Goal: Answer question/provide support: Share knowledge or assist other users

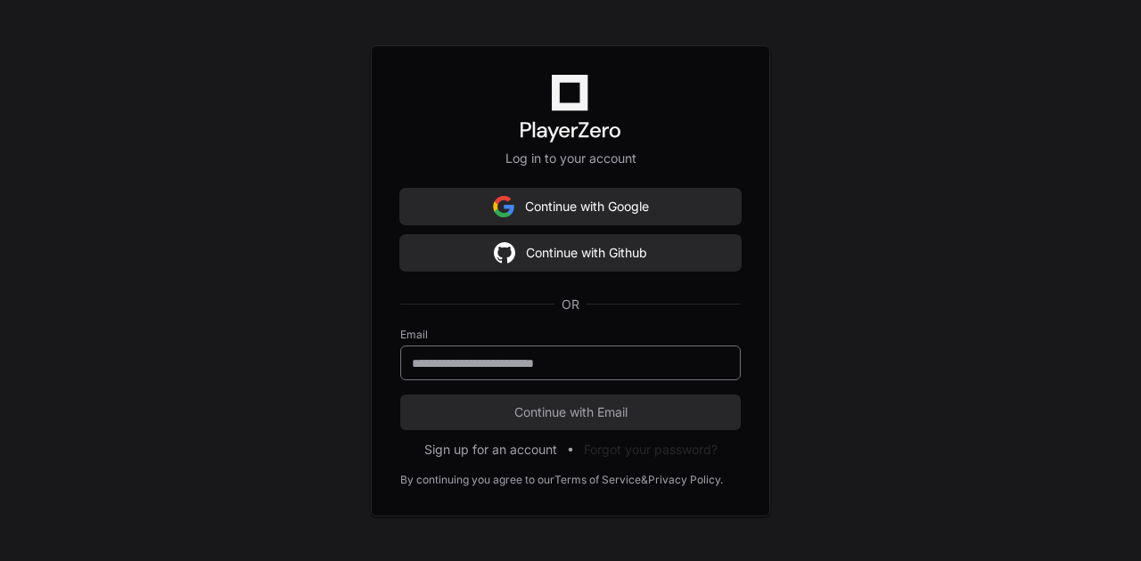
click at [506, 361] on input "email" at bounding box center [570, 364] width 317 height 18
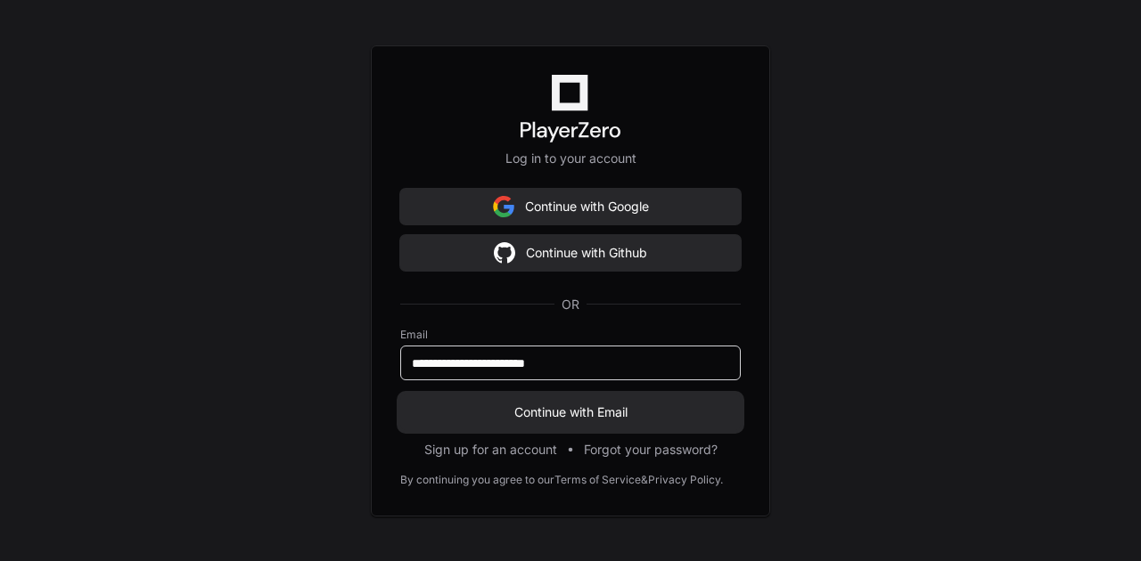
type input "**********"
click at [590, 429] on button "Continue with Email" at bounding box center [570, 413] width 340 height 36
click at [592, 417] on span "Continue with Email" at bounding box center [570, 413] width 340 height 18
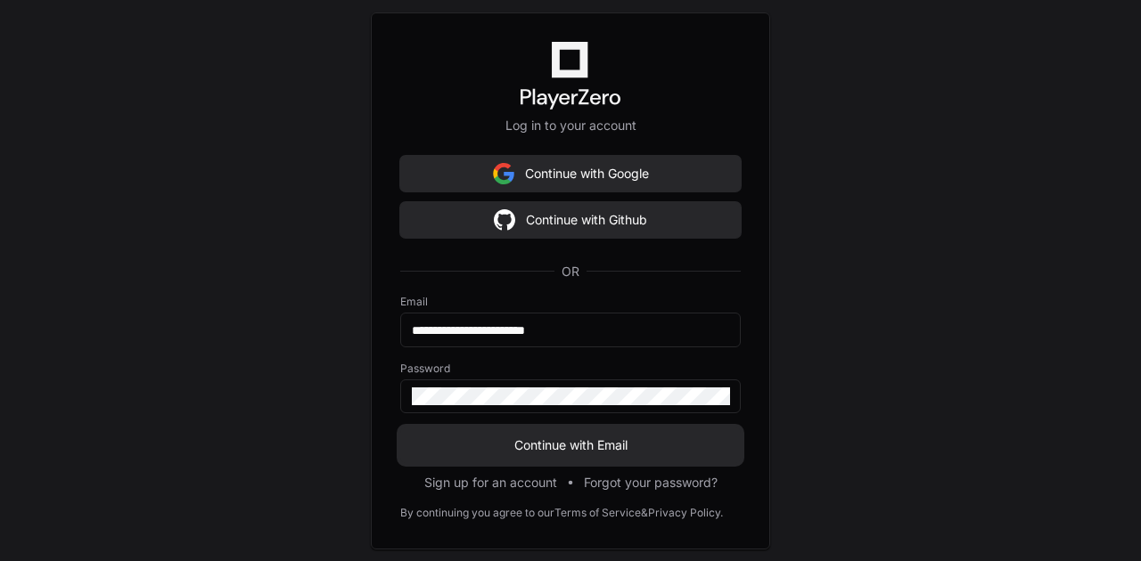
click at [513, 437] on span "Continue with Email" at bounding box center [570, 446] width 340 height 18
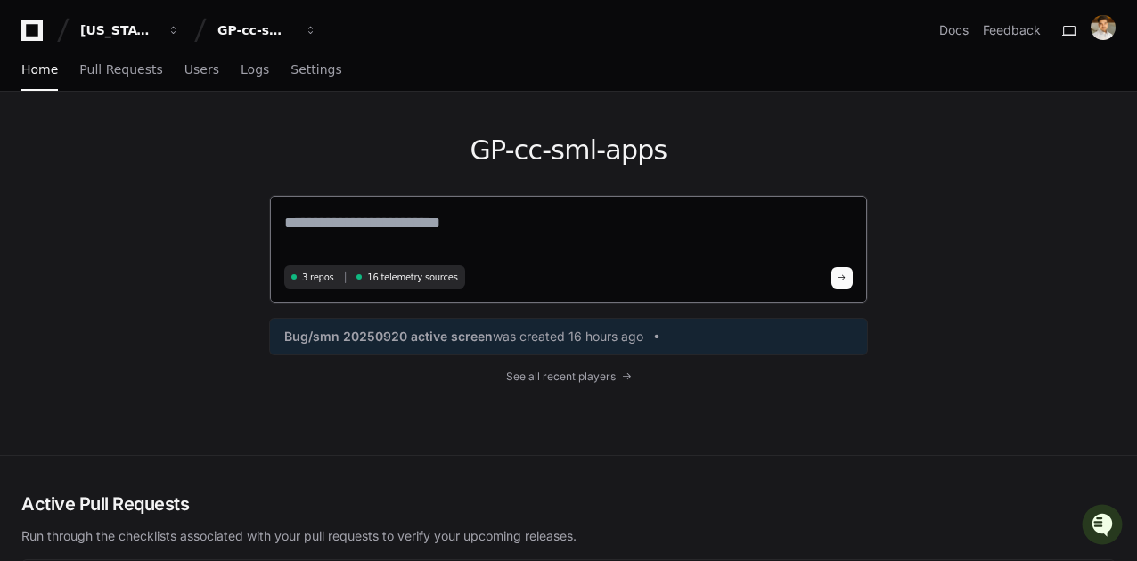
paste textarea "**********"
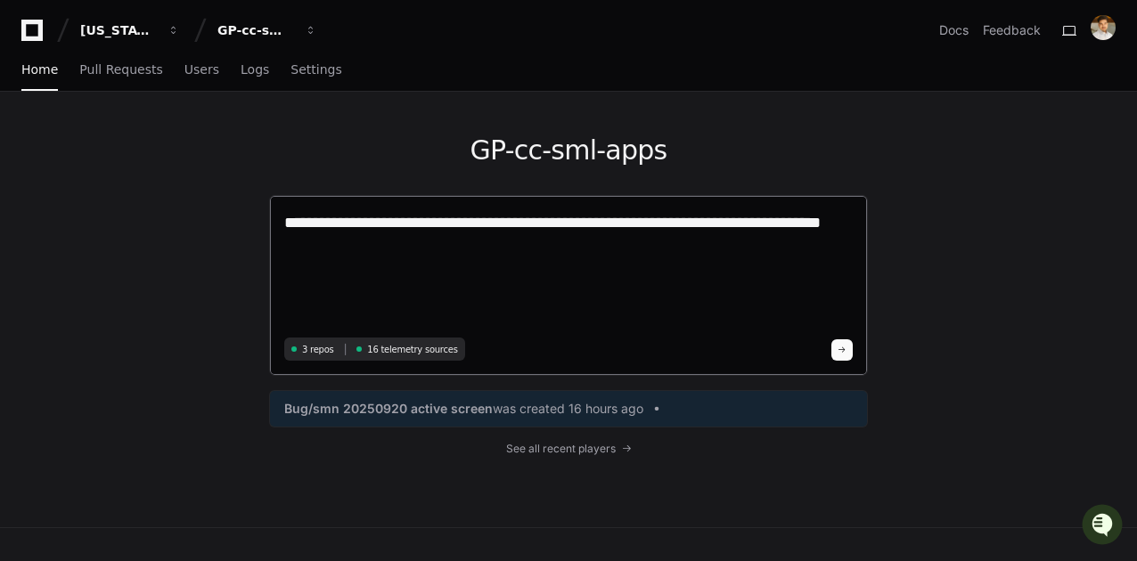
click at [403, 253] on textarea "**********" at bounding box center [568, 271] width 569 height 122
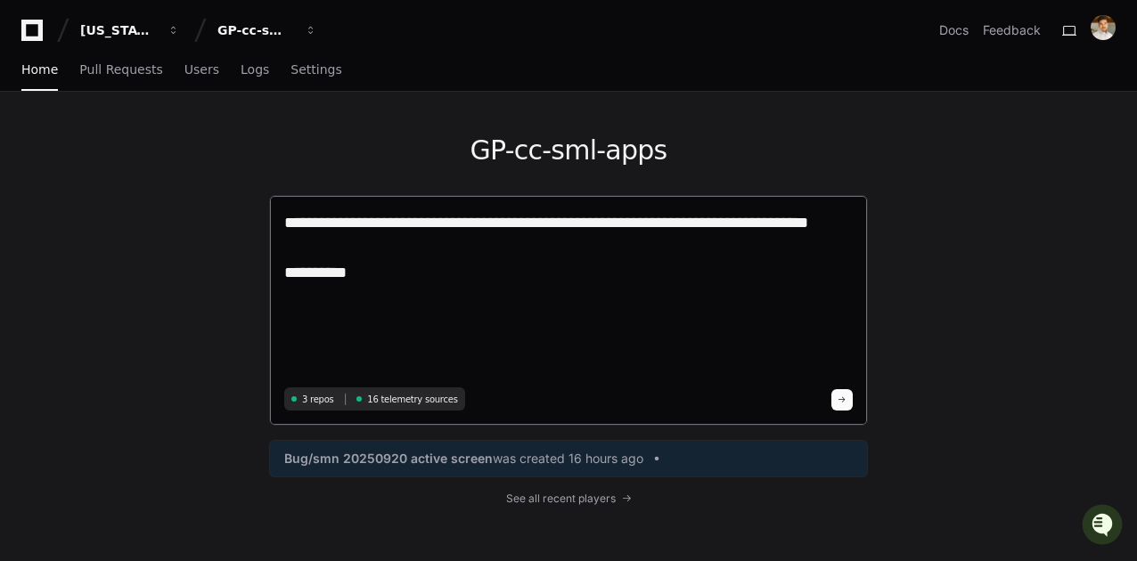
paste textarea "**********"
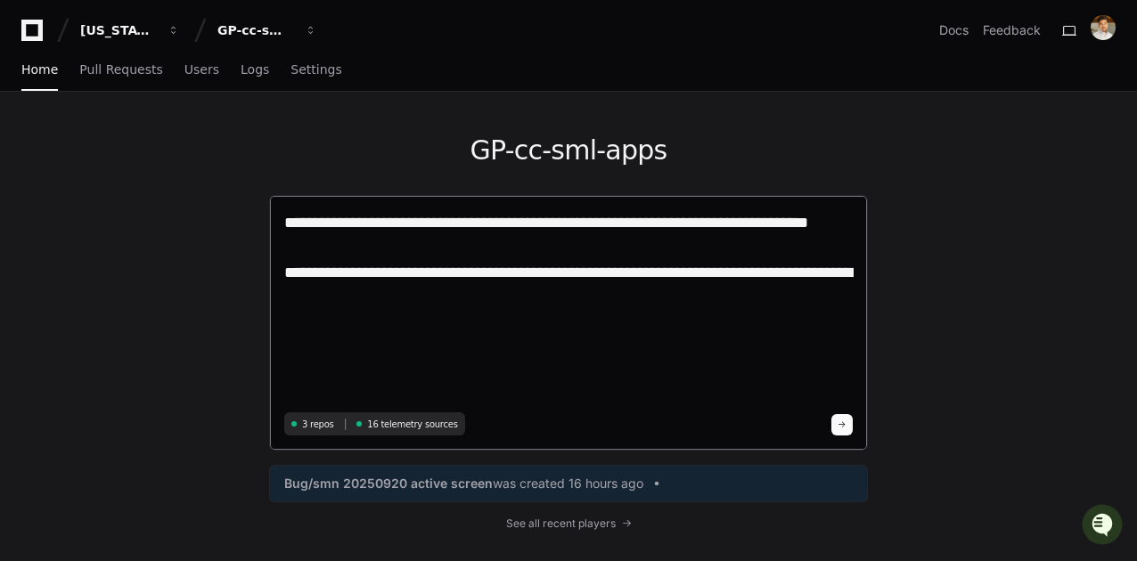
click at [326, 339] on textarea "**********" at bounding box center [568, 308] width 569 height 197
paste textarea "**********"
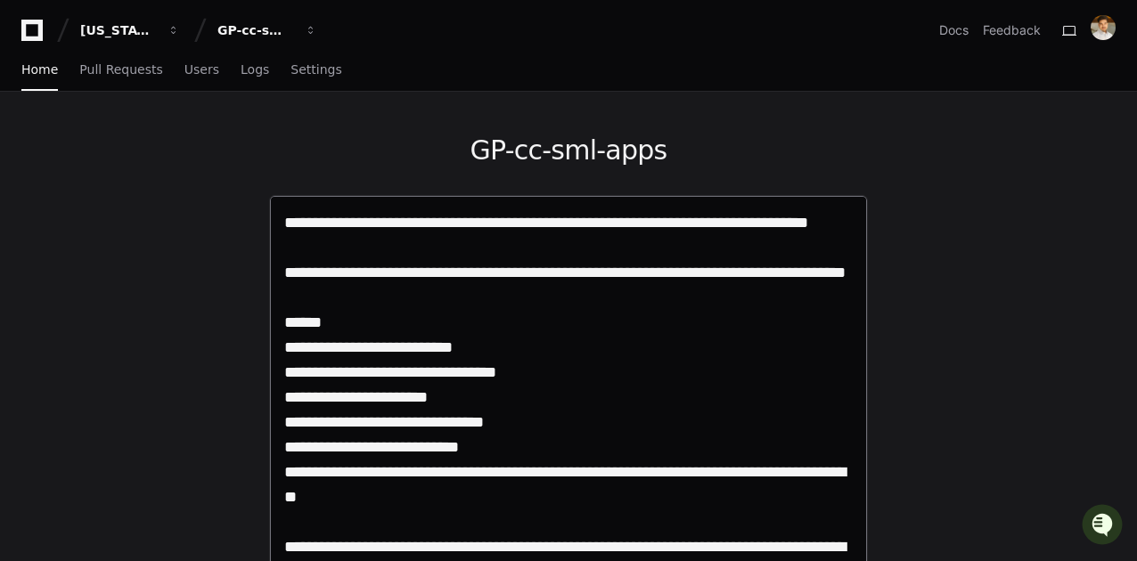
drag, startPoint x: 512, startPoint y: 376, endPoint x: 282, endPoint y: 378, distance: 229.9
click at [282, 378] on div "**********" at bounding box center [568, 447] width 599 height 505
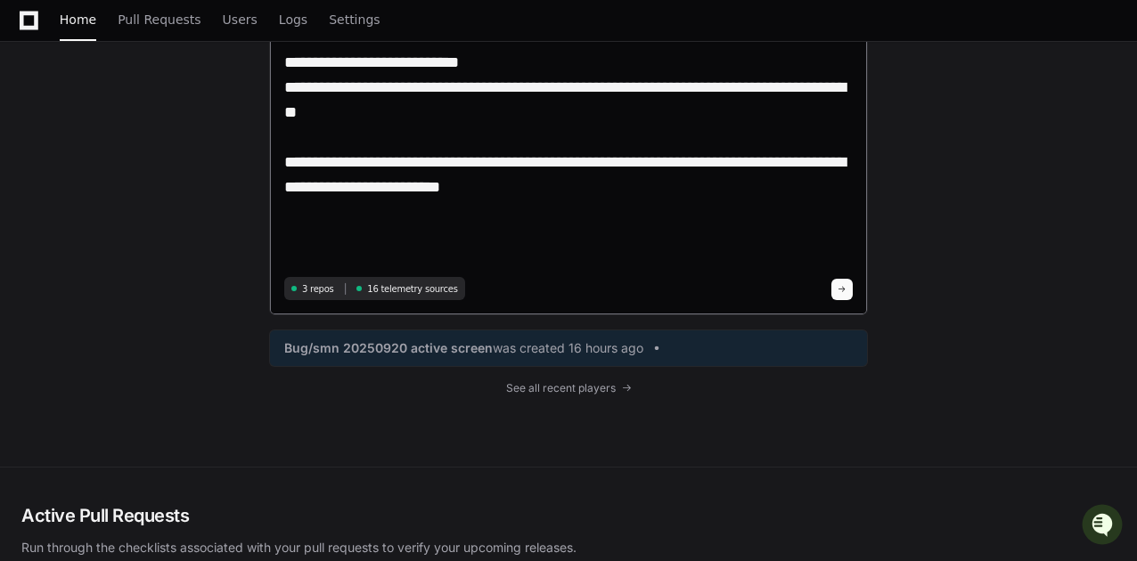
scroll to position [396, 0]
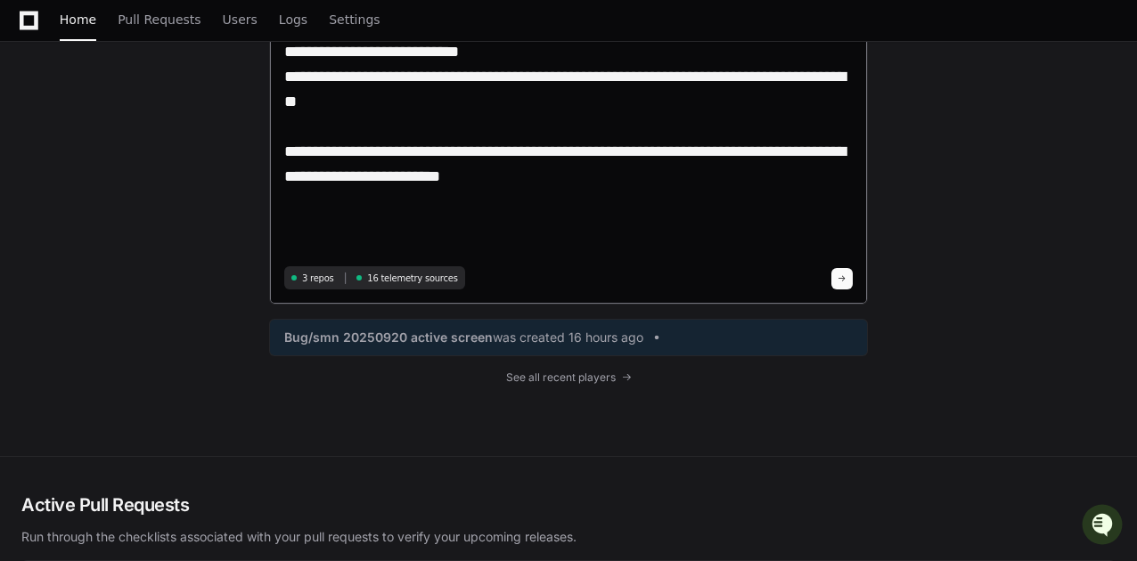
type textarea "**********"
click at [847, 280] on span at bounding box center [842, 278] width 9 height 9
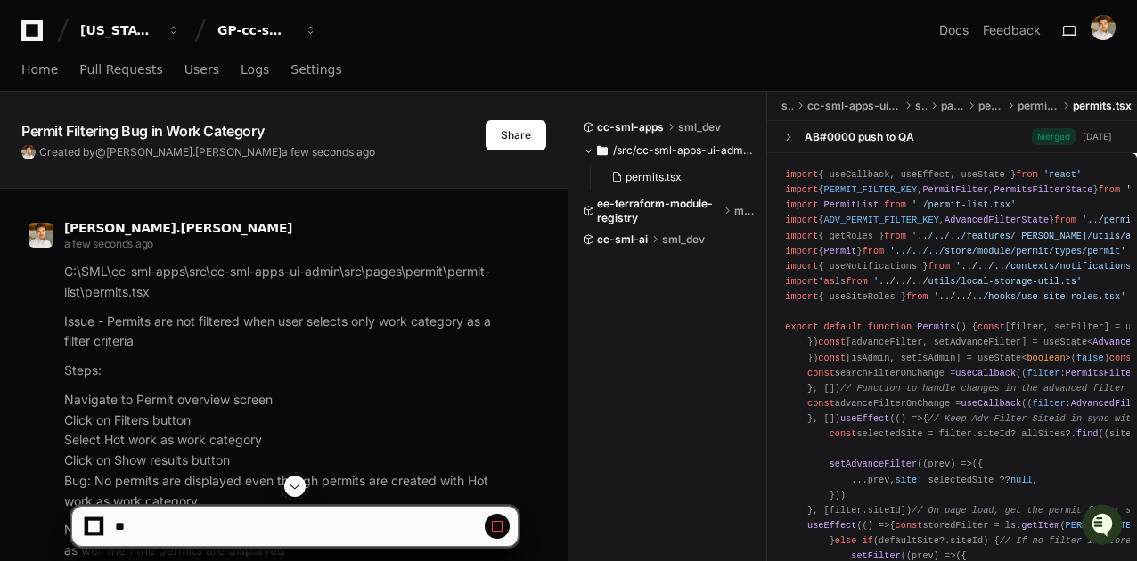
click at [299, 493] on span at bounding box center [295, 486] width 14 height 14
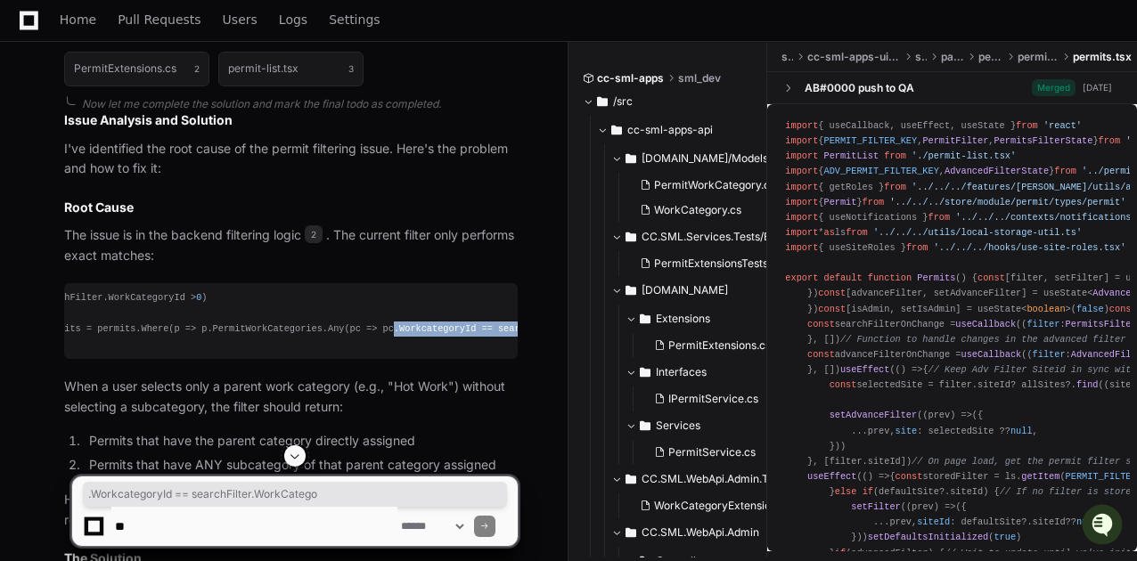
scroll to position [0, 144]
drag, startPoint x: 419, startPoint y: 324, endPoint x: 528, endPoint y: 325, distance: 108.7
click at [528, 325] on div "[PERSON_NAME].sharma 2 minutes ago C:\SML\cc-sml-apps\src\cc-sml-apps-ui-admin\…" at bounding box center [283, 393] width 525 height 2840
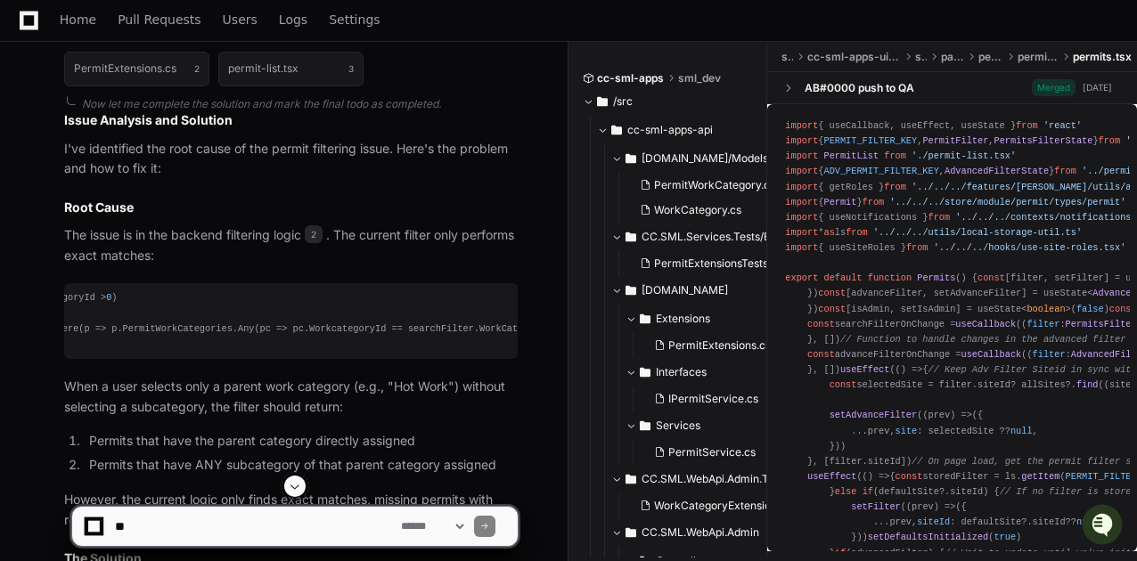
click at [531, 352] on div "[PERSON_NAME].sharma 2 minutes ago C:\SML\cc-sml-apps\src\cc-sml-apps-ui-admin\…" at bounding box center [283, 393] width 525 height 2840
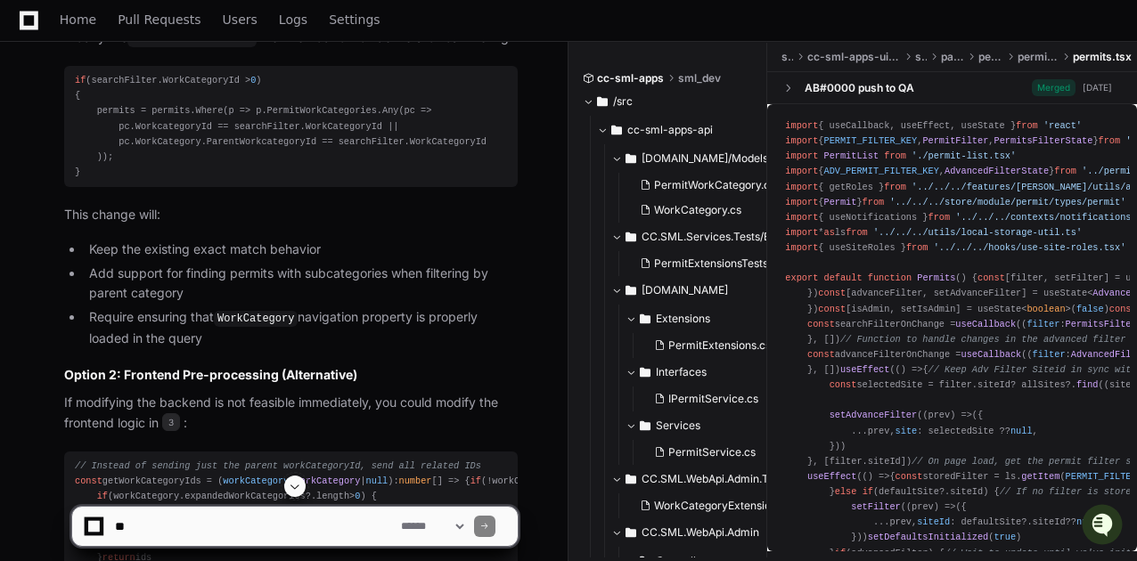
scroll to position [1651, 0]
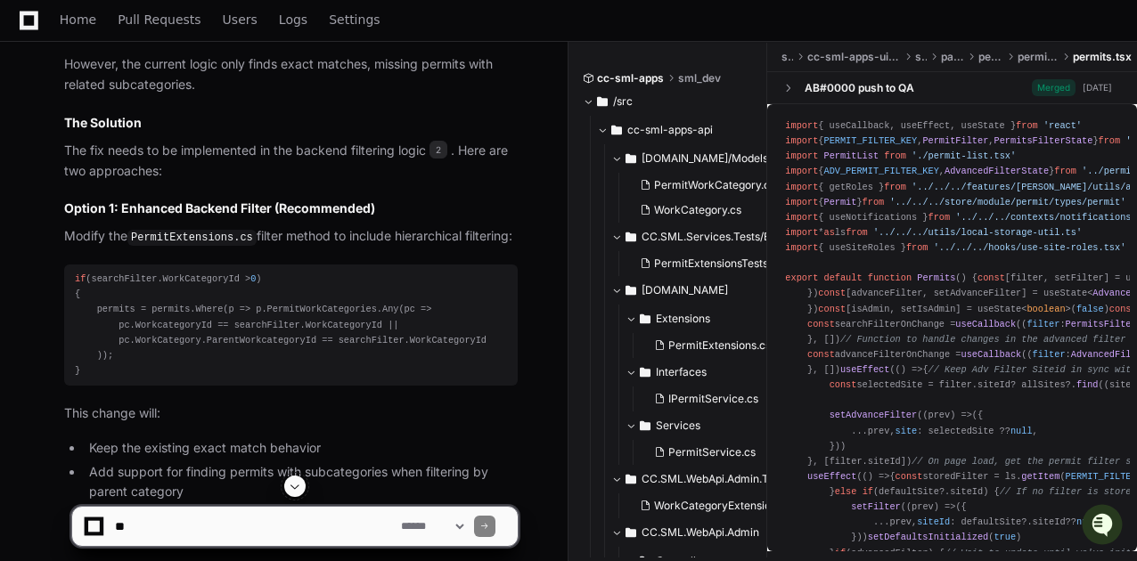
click at [200, 235] on code "PermitExtensions.cs" at bounding box center [191, 238] width 129 height 16
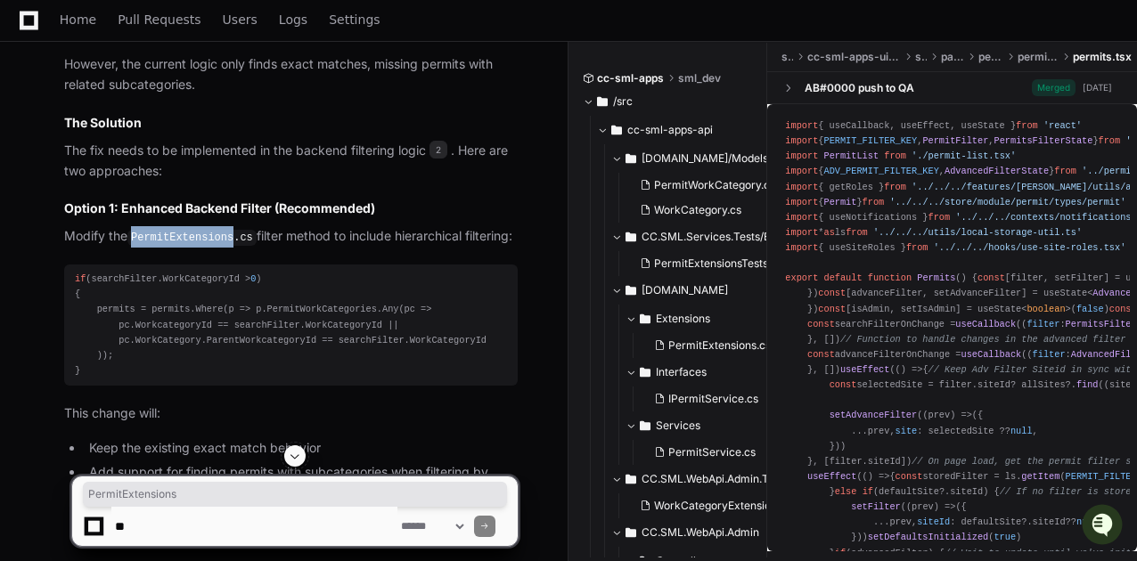
copy code "PermitExtensions"
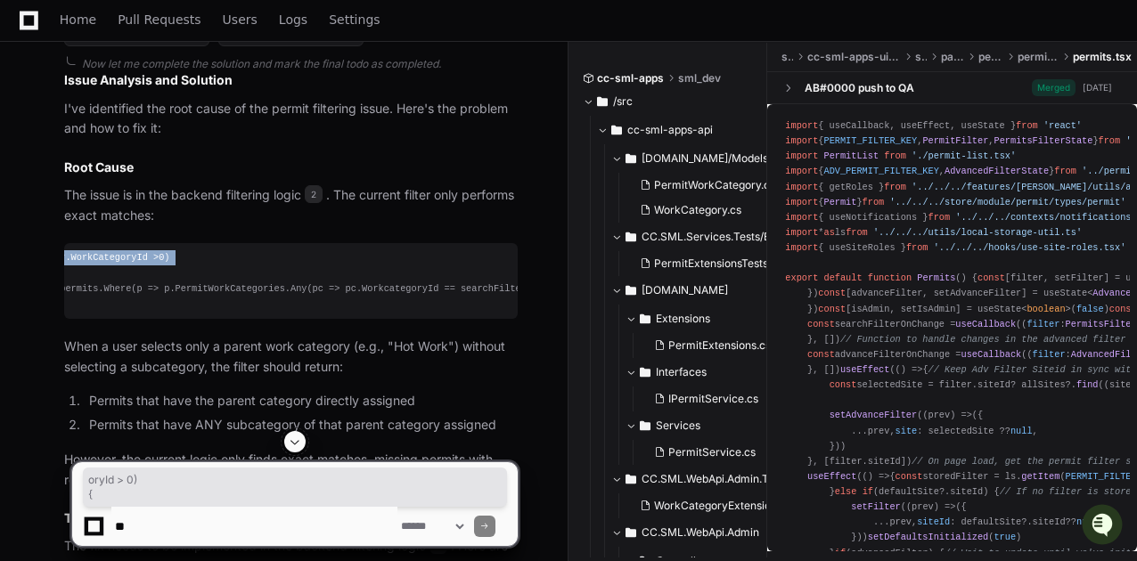
scroll to position [0, 0]
drag, startPoint x: 205, startPoint y: 266, endPoint x: 38, endPoint y: 253, distance: 167.1
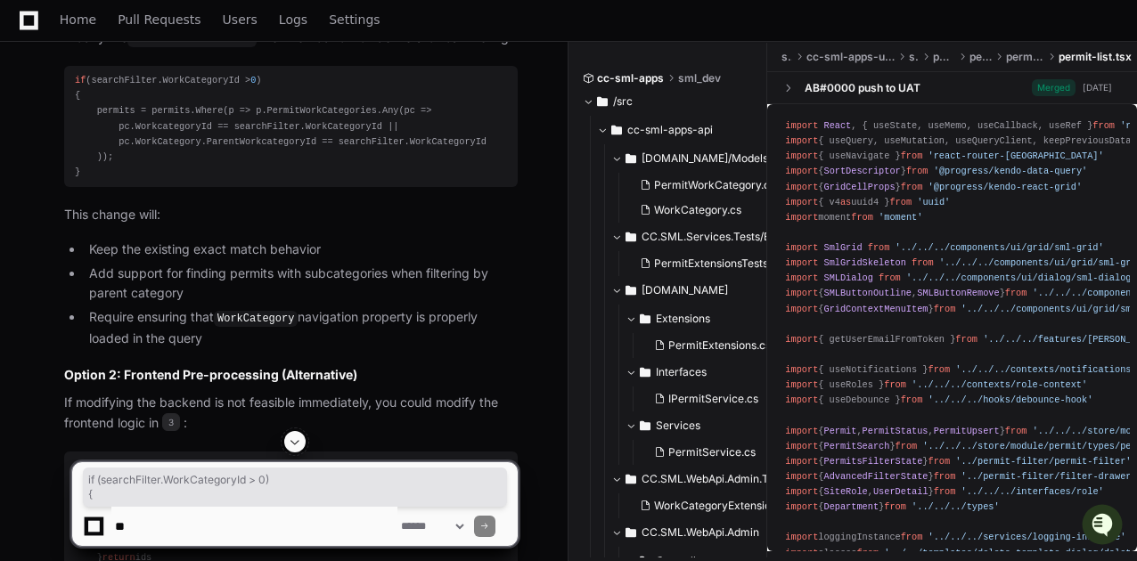
scroll to position [1651, 0]
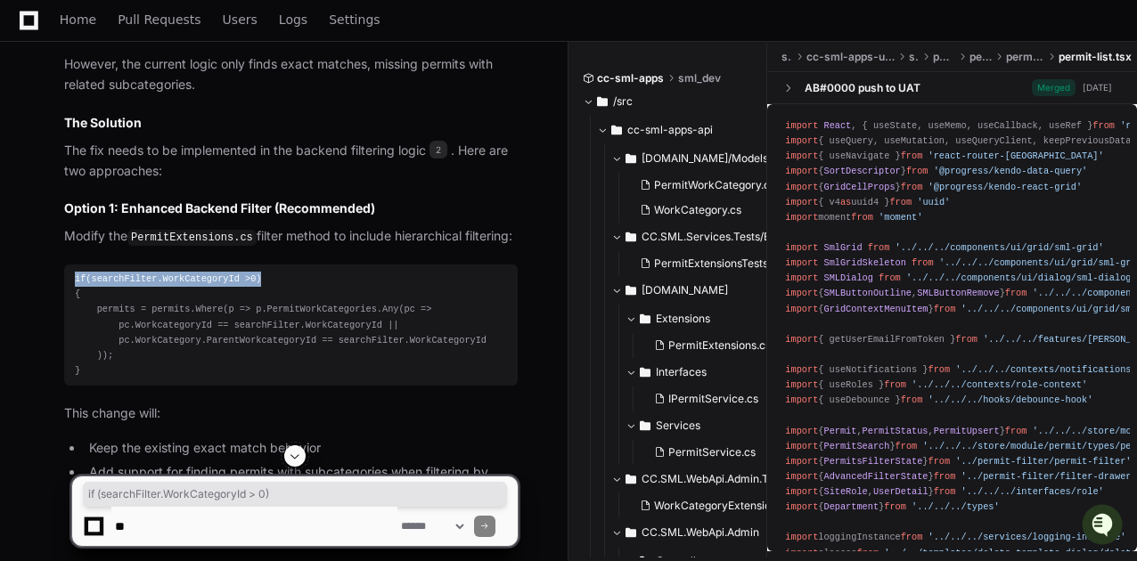
drag, startPoint x: 75, startPoint y: 273, endPoint x: 255, endPoint y: 274, distance: 180.0
click at [255, 274] on div "if (searchFilter.WorkCategoryId > 0 ) { permits = permits.Where(p => p.PermitWo…" at bounding box center [291, 325] width 432 height 107
copy div "if (searchFilter.WorkCategoryId > 0 )"
click at [132, 274] on div "if (searchFilter.WorkCategoryId > 0 ) { permits = permits.Where(p => p.PermitWo…" at bounding box center [291, 325] width 432 height 107
drag, startPoint x: 232, startPoint y: 277, endPoint x: 95, endPoint y: 277, distance: 136.3
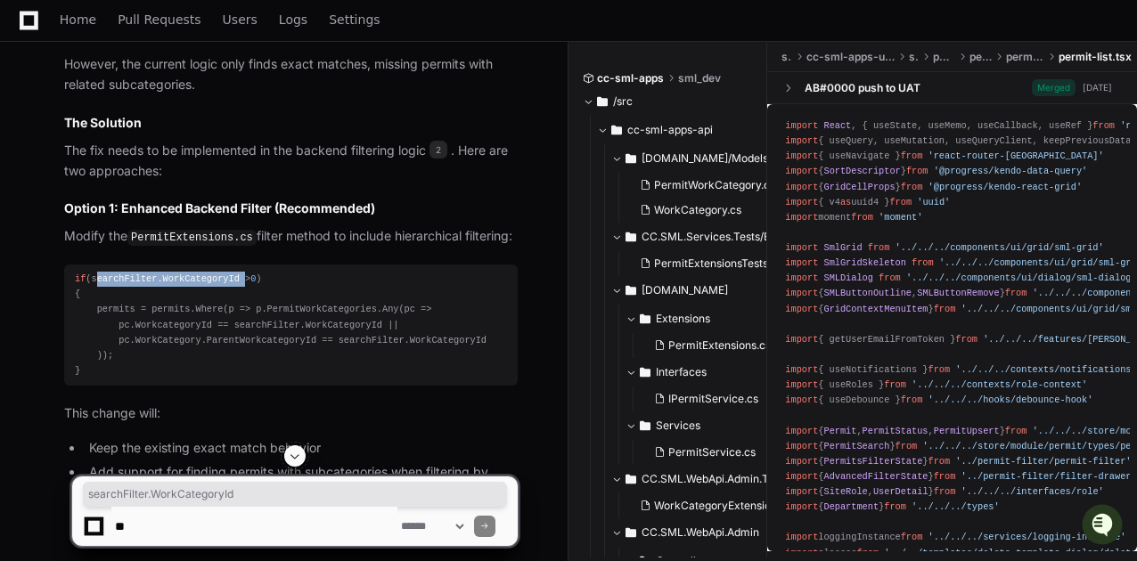
click at [95, 277] on div "if (searchFilter.WorkCategoryId > 0 ) { permits = permits.Where(p => p.PermitWo…" at bounding box center [291, 325] width 432 height 107
copy div "searchFilter.WorkCategoryId"
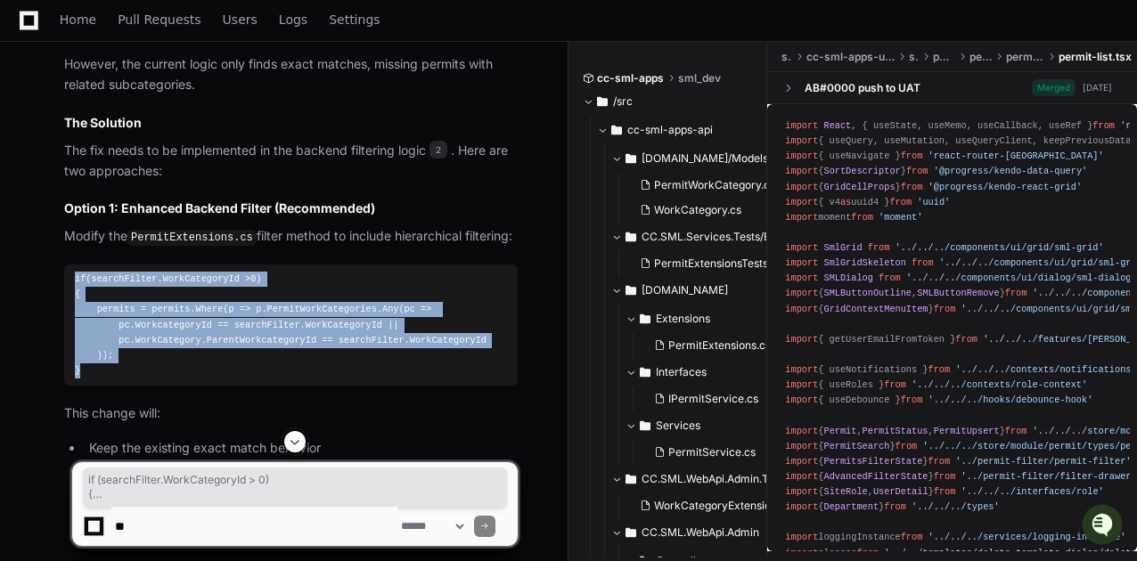
drag, startPoint x: 73, startPoint y: 274, endPoint x: 93, endPoint y: 365, distance: 93.0
click at [93, 365] on pre "if (searchFilter.WorkCategoryId > 0 ) { permits = permits.Where(p => p.PermitWo…" at bounding box center [291, 325] width 454 height 121
copy div "if (searchFilter.WorkCategoryId > 0 ) { permits = permits.Where(p => p.PermitWo…"
click at [203, 348] on div "if (searchFilter.WorkCategoryId > 0 ) { permits = permits.Where(p => p.PermitWo…" at bounding box center [291, 325] width 432 height 107
drag, startPoint x: 75, startPoint y: 276, endPoint x: 91, endPoint y: 363, distance: 87.9
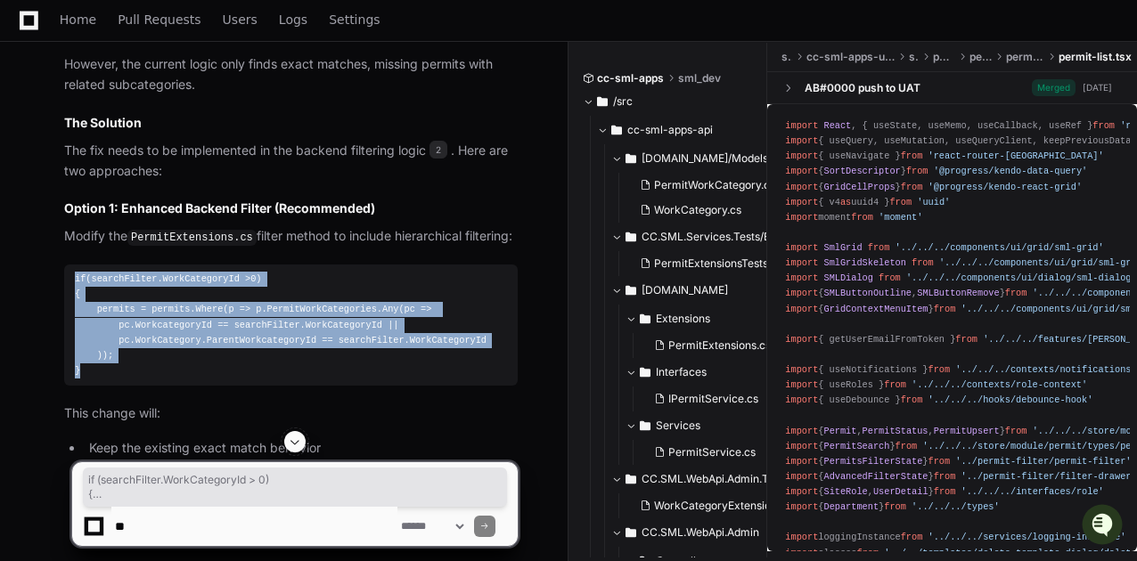
click at [91, 363] on div "if (searchFilter.WorkCategoryId > 0 ) { permits = permits.Where(p => p.PermitWo…" at bounding box center [291, 325] width 432 height 107
copy div "if (searchFilter.WorkCategoryId > 0 ) { permits = permits.Where(p => p.PermitWo…"
click at [401, 323] on div "if (searchFilter.WorkCategoryId > 0 ) { permits = permits.Where(p => p.PermitWo…" at bounding box center [291, 325] width 432 height 107
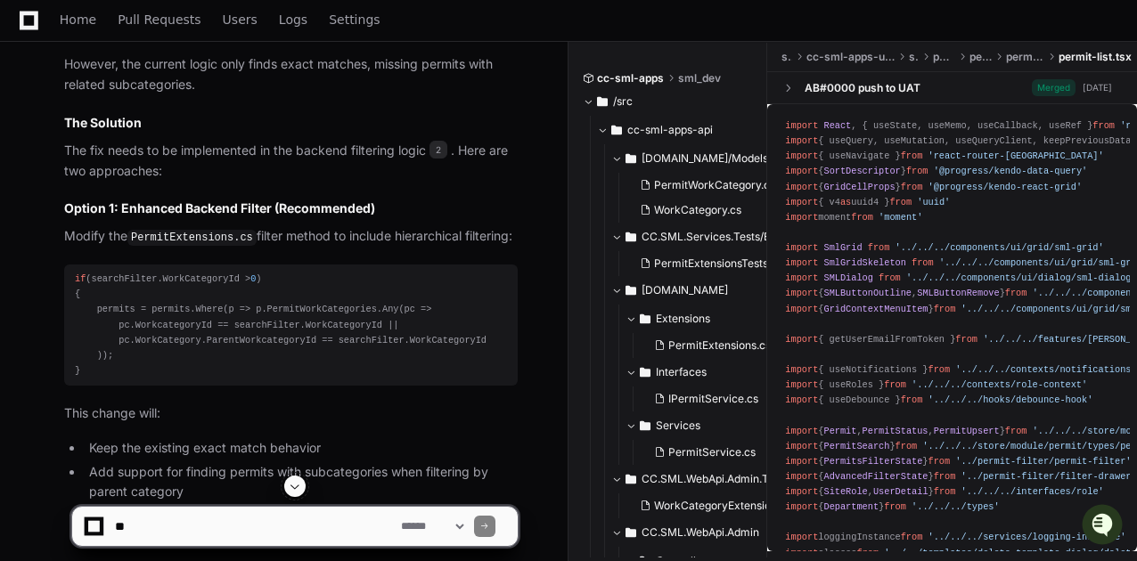
click at [361, 323] on div "if (searchFilter.WorkCategoryId > 0 ) { permits = permits.Where(p => p.PermitWo…" at bounding box center [291, 325] width 432 height 107
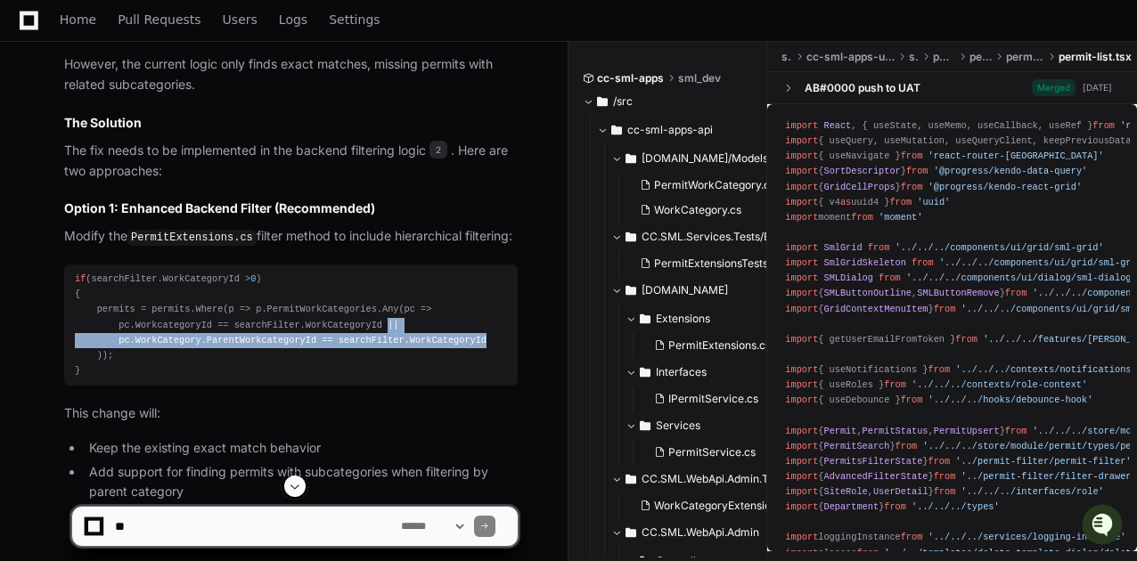
click at [451, 340] on div "if (searchFilter.WorkCategoryId > 0 ) { permits = permits.Where(p => p.PermitWo…" at bounding box center [291, 325] width 432 height 107
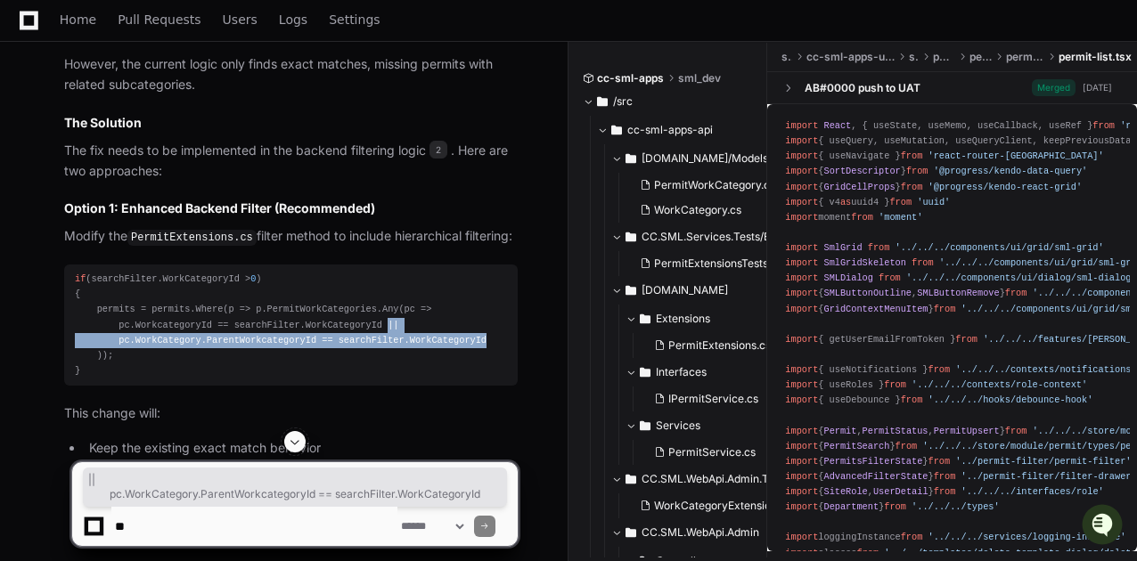
copy div "|| pc.WorkCategory.ParentWorkcategoryId == searchFilter.WorkCategoryId"
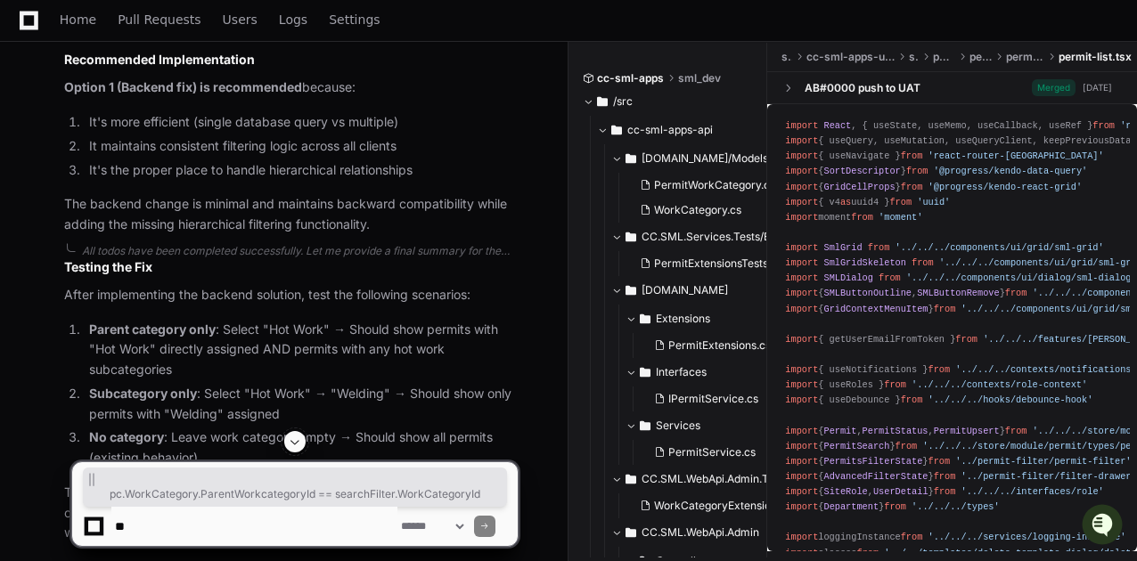
scroll to position [2048, 0]
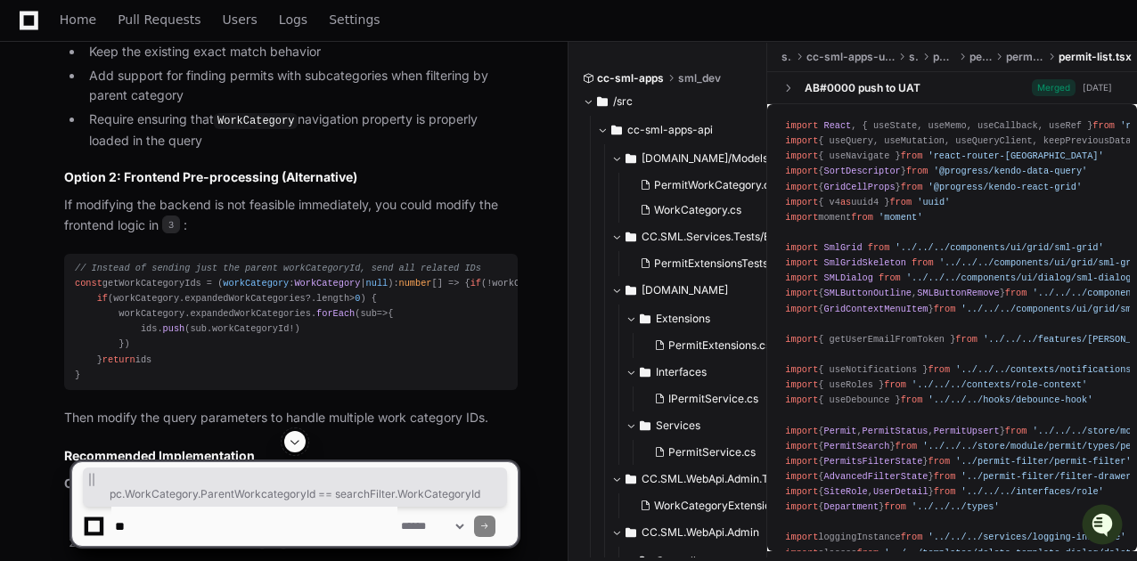
drag, startPoint x: 211, startPoint y: 513, endPoint x: 224, endPoint y: 499, distance: 18.9
click at [211, 513] on textarea at bounding box center [254, 526] width 286 height 39
click at [220, 383] on div "// Instead of sending just the parent workCategoryId, send all related IDs cons…" at bounding box center [291, 322] width 432 height 122
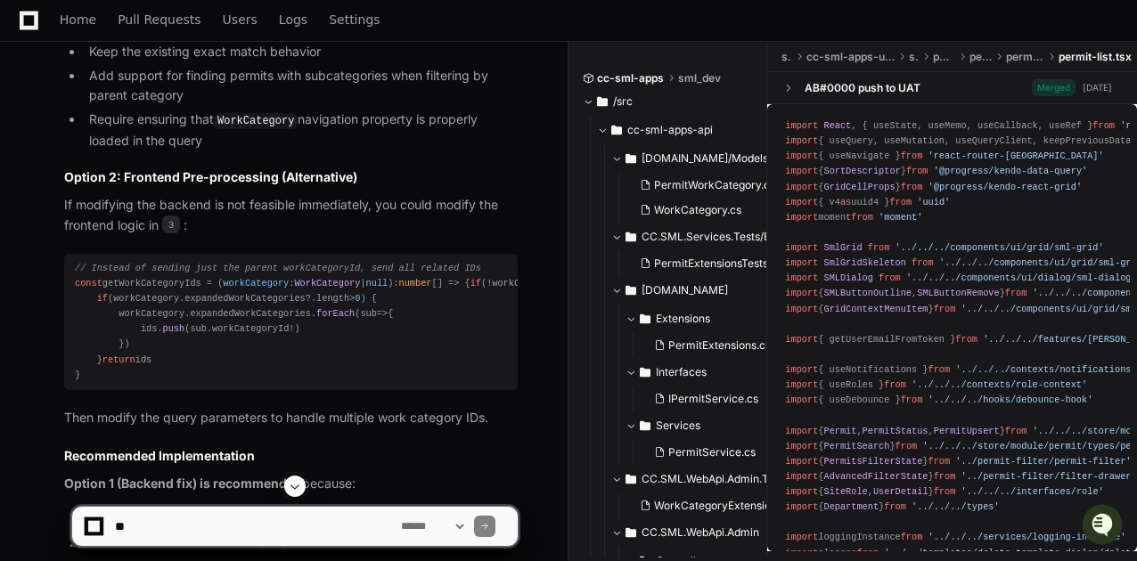
click at [203, 519] on textarea at bounding box center [254, 526] width 286 height 39
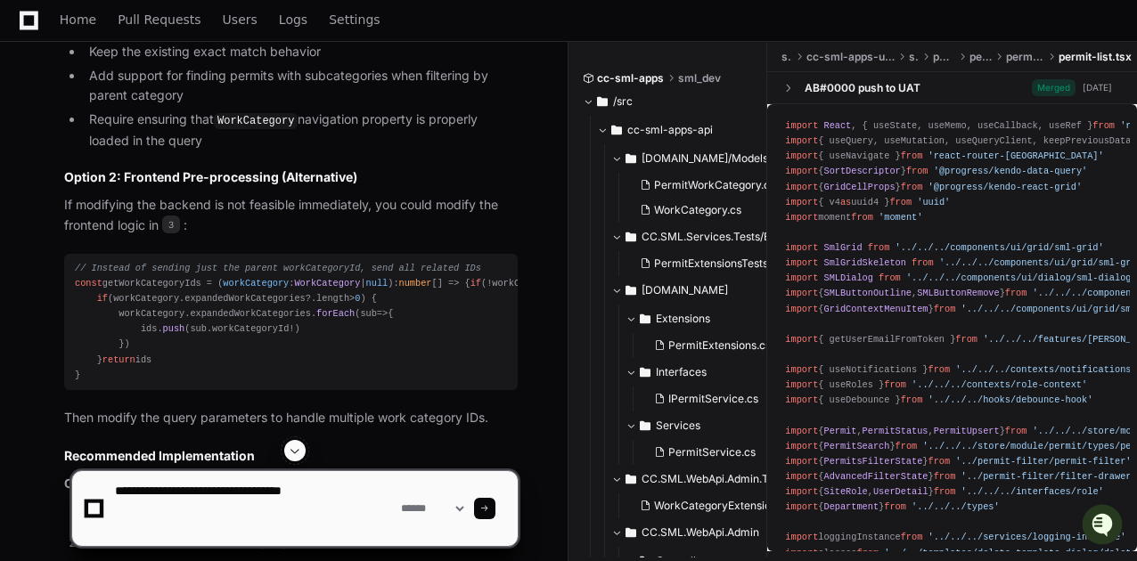
paste textarea "**********"
type textarea "**********"
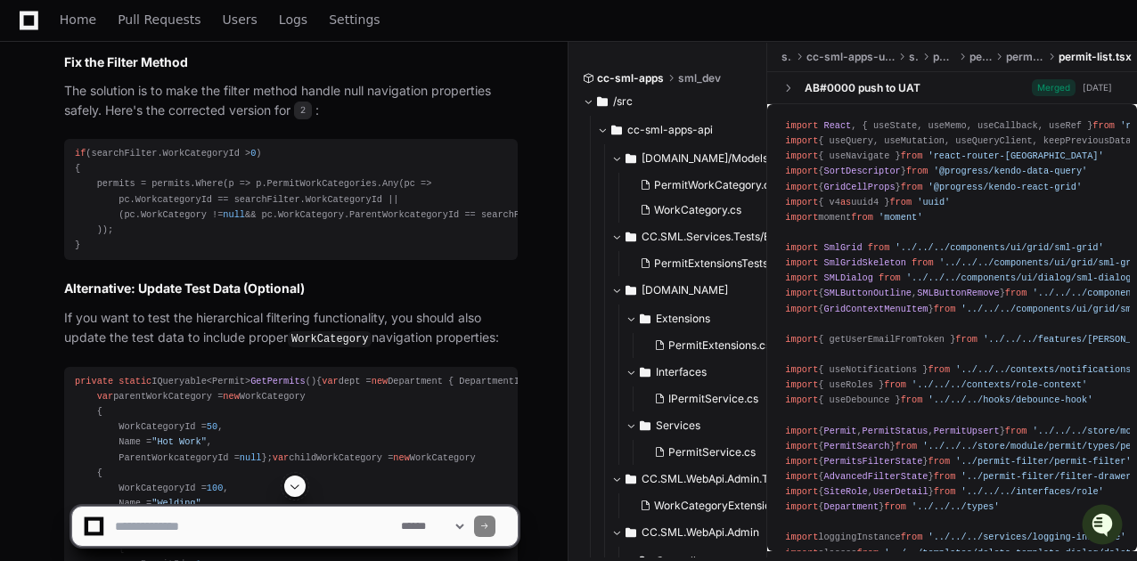
scroll to position [3997, 0]
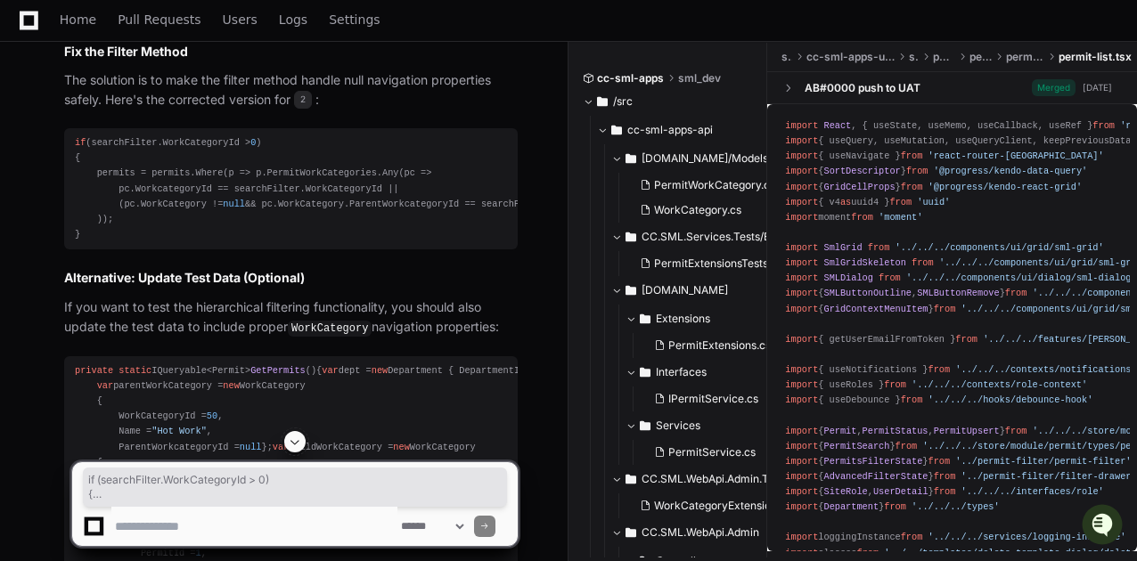
drag, startPoint x: 73, startPoint y: 168, endPoint x: 95, endPoint y: 260, distance: 95.3
click at [95, 250] on pre "if (searchFilter.WorkCategoryId > 0 ) { permits = permits.Where(p => p.PermitWo…" at bounding box center [291, 188] width 454 height 121
copy div "if (searchFilter.WorkCategoryId > 0 ) { permits = permits.Where(p => p.PermitWo…"
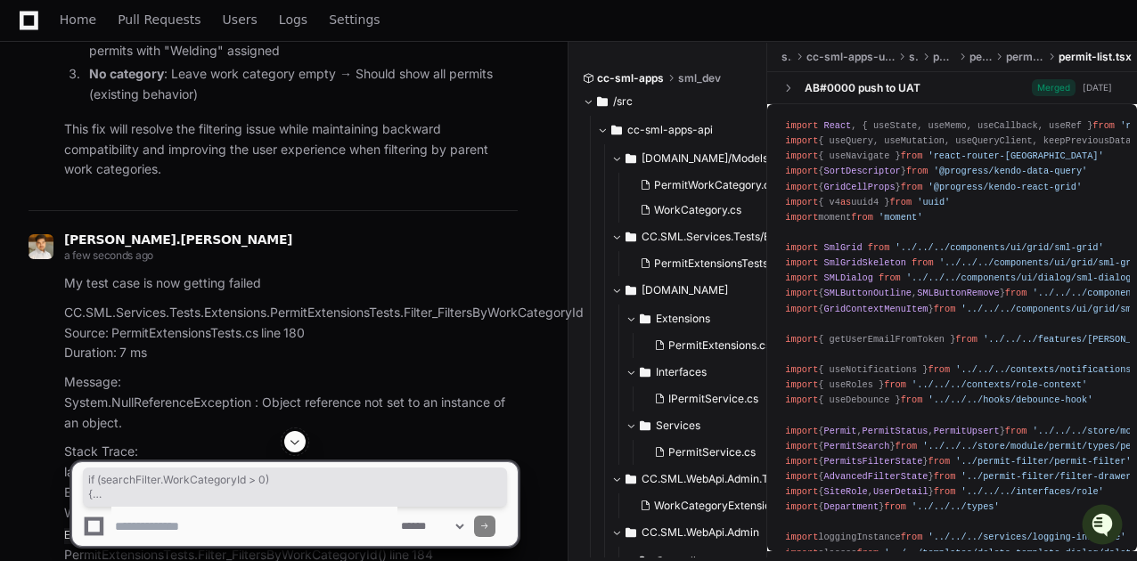
scroll to position [2809, 0]
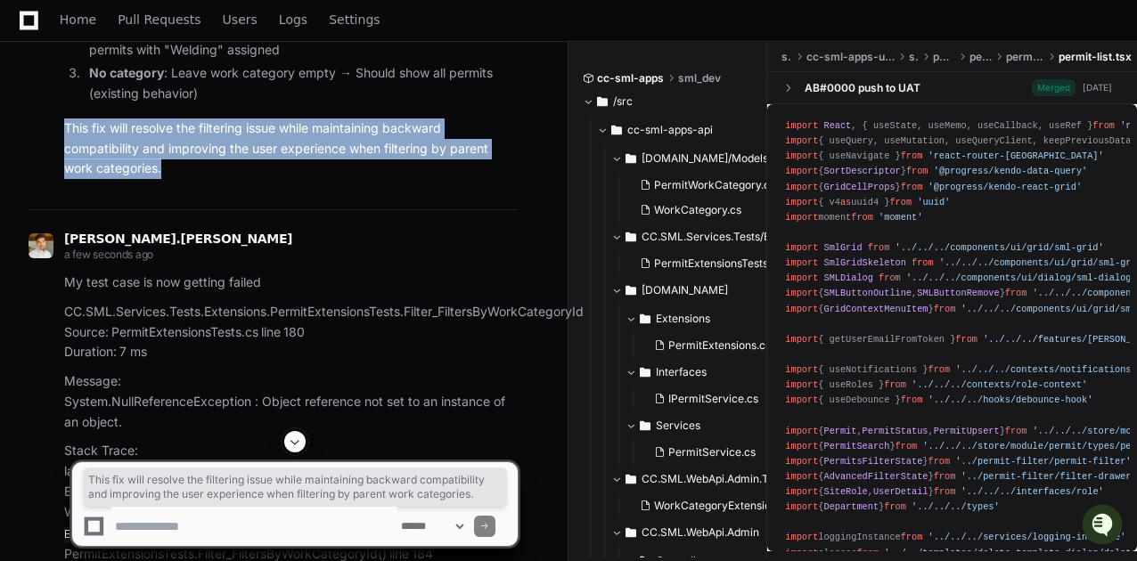
drag, startPoint x: 63, startPoint y: 199, endPoint x: 166, endPoint y: 241, distance: 110.7
click at [166, 179] on div "All todos have been completed successfully. Let me provide a final summary for …" at bounding box center [273, 29] width 489 height 299
copy p "This fix will resolve the filtering issue while maintaining backward compatibil…"
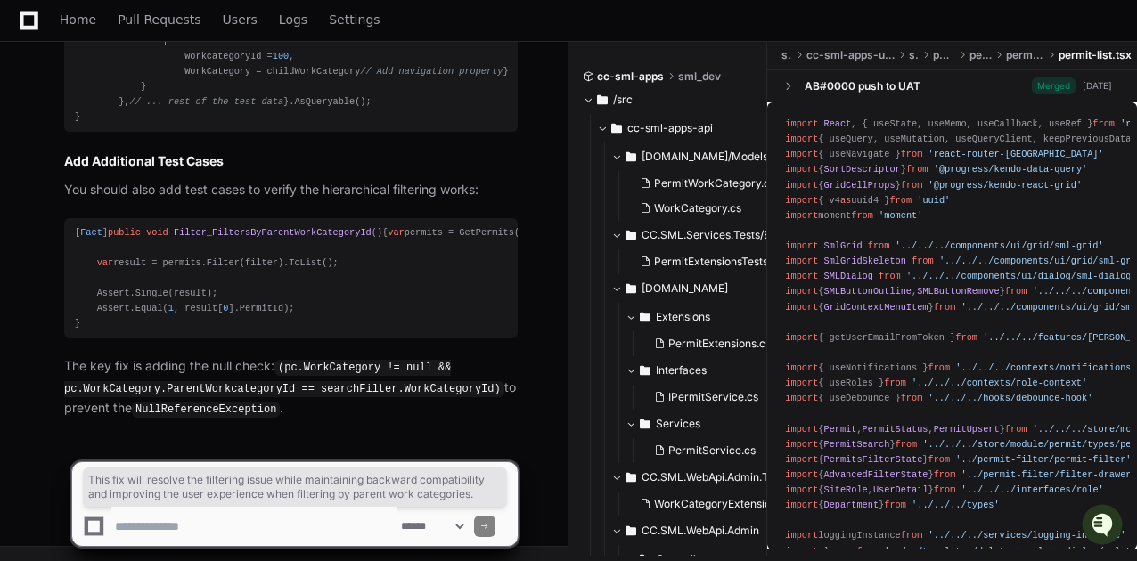
scroll to position [5097, 0]
click at [355, 225] on div "[ Fact ] public void Filter_FiltersByParentWorkCategoryId () { var permits = Ge…" at bounding box center [291, 278] width 432 height 107
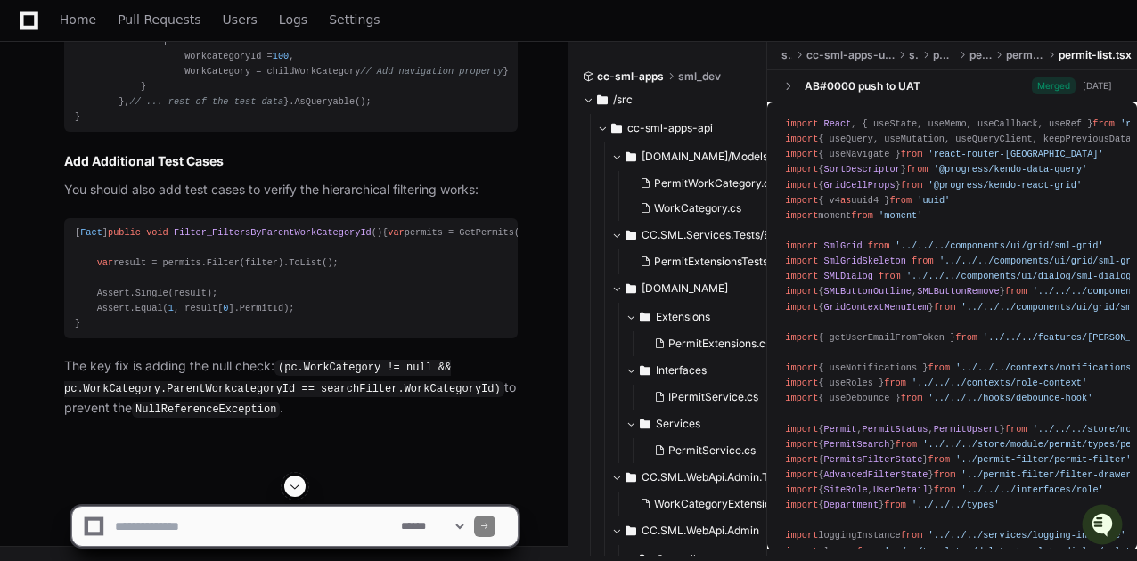
scroll to position [5070, 0]
